Goal: Information Seeking & Learning: Learn about a topic

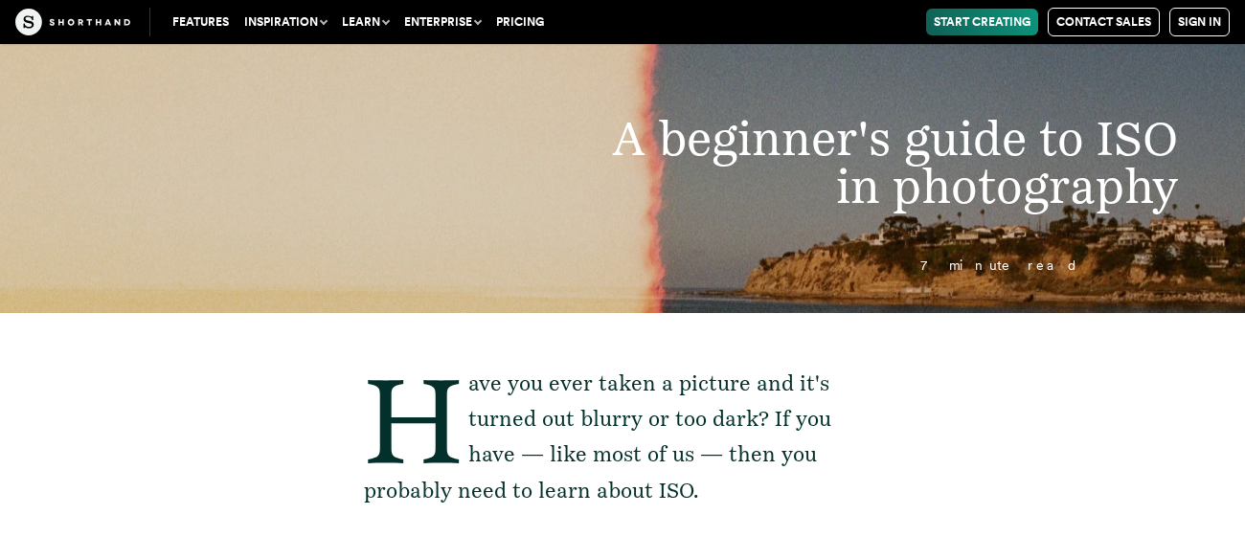
click at [599, 68] on header "A beginner's guide to ISO in photography 7 minute read" at bounding box center [622, 178] width 1245 height 269
click at [1031, 273] on p "7 minute read" at bounding box center [621, 266] width 989 height 14
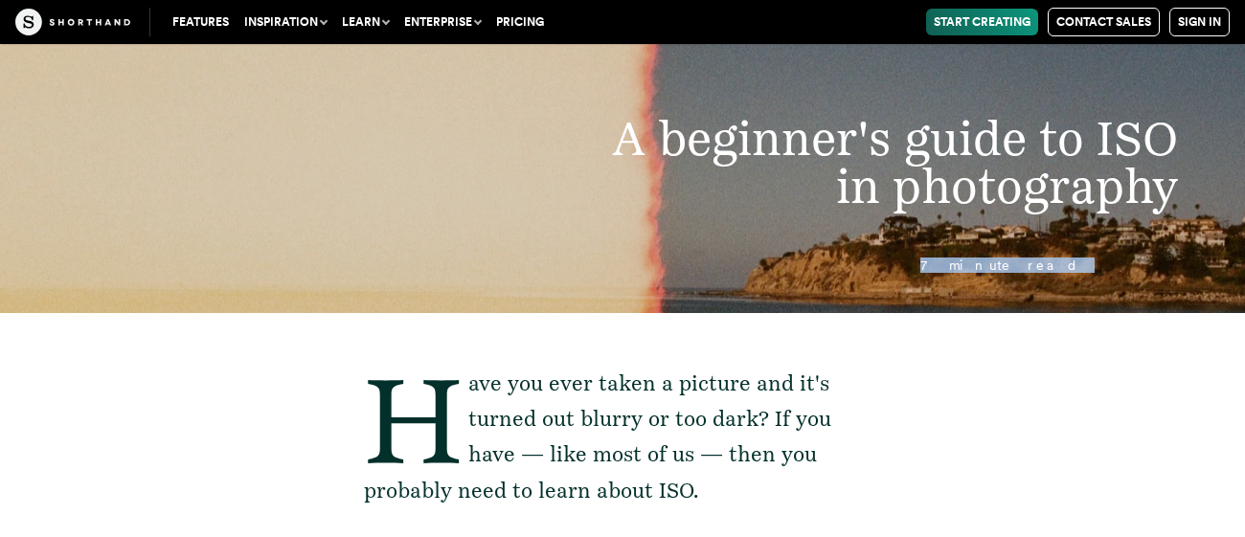
click at [1031, 273] on p "7 minute read" at bounding box center [621, 266] width 989 height 14
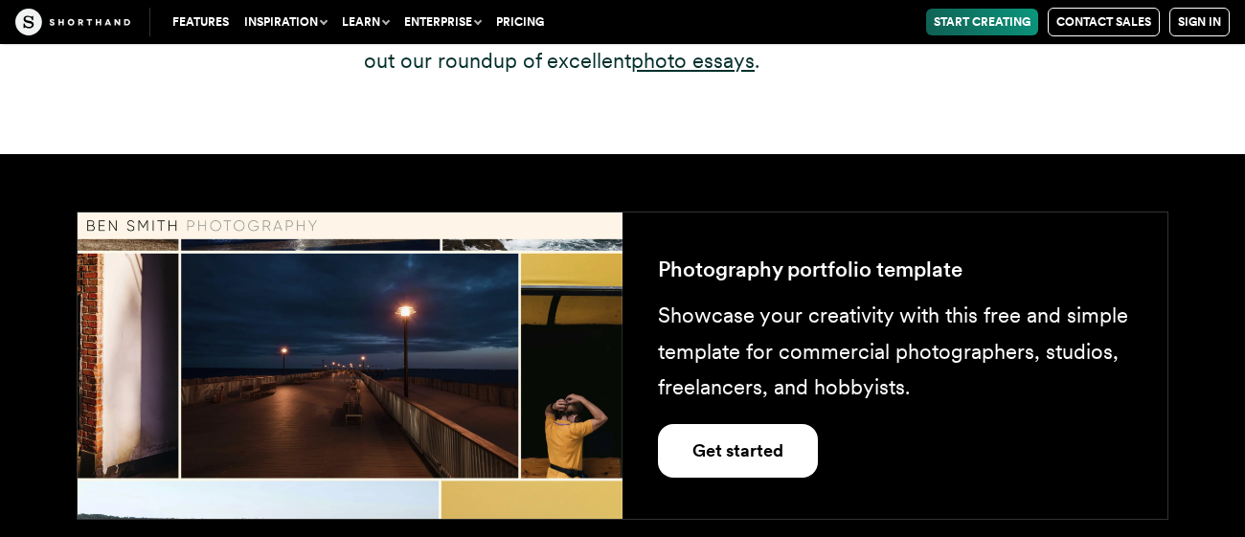
scroll to position [3196, 0]
